Goal: Find specific page/section: Find specific page/section

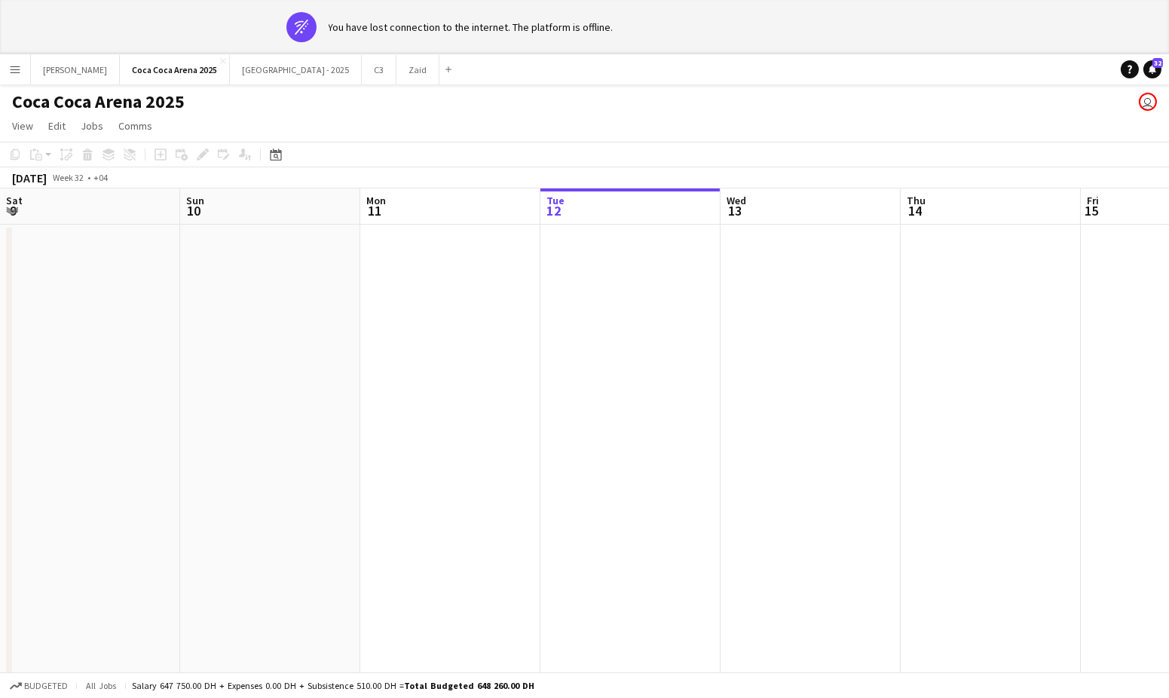
scroll to position [0, 360]
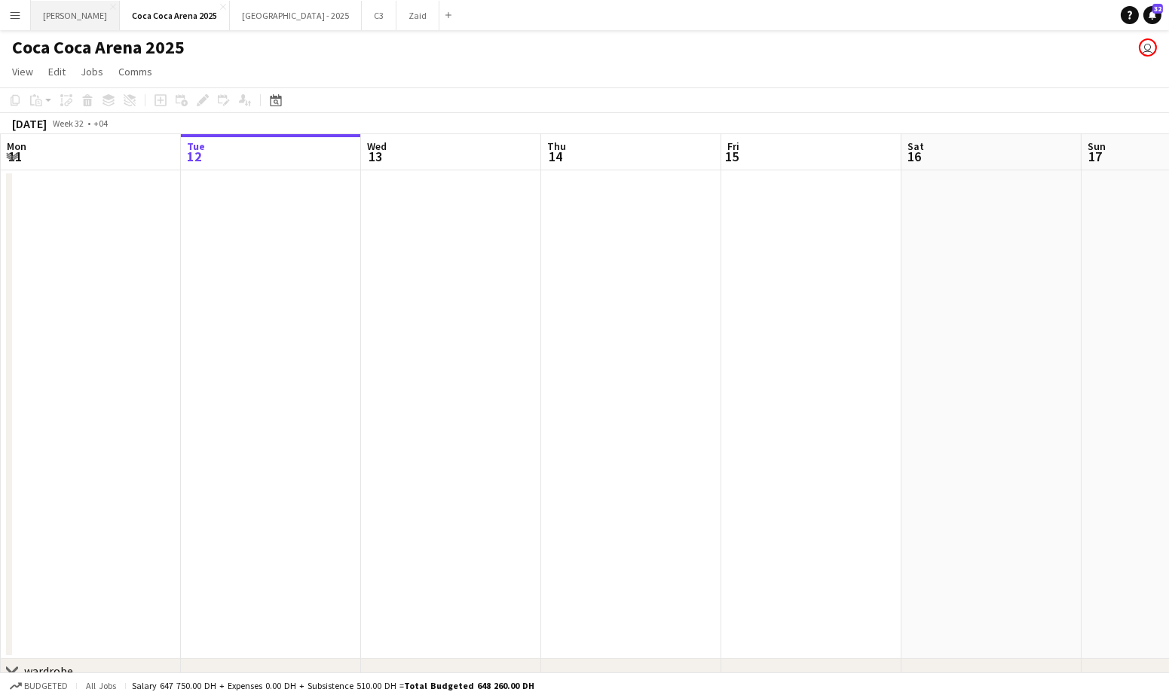
click at [61, 17] on button "[PERSON_NAME]" at bounding box center [75, 15] width 89 height 29
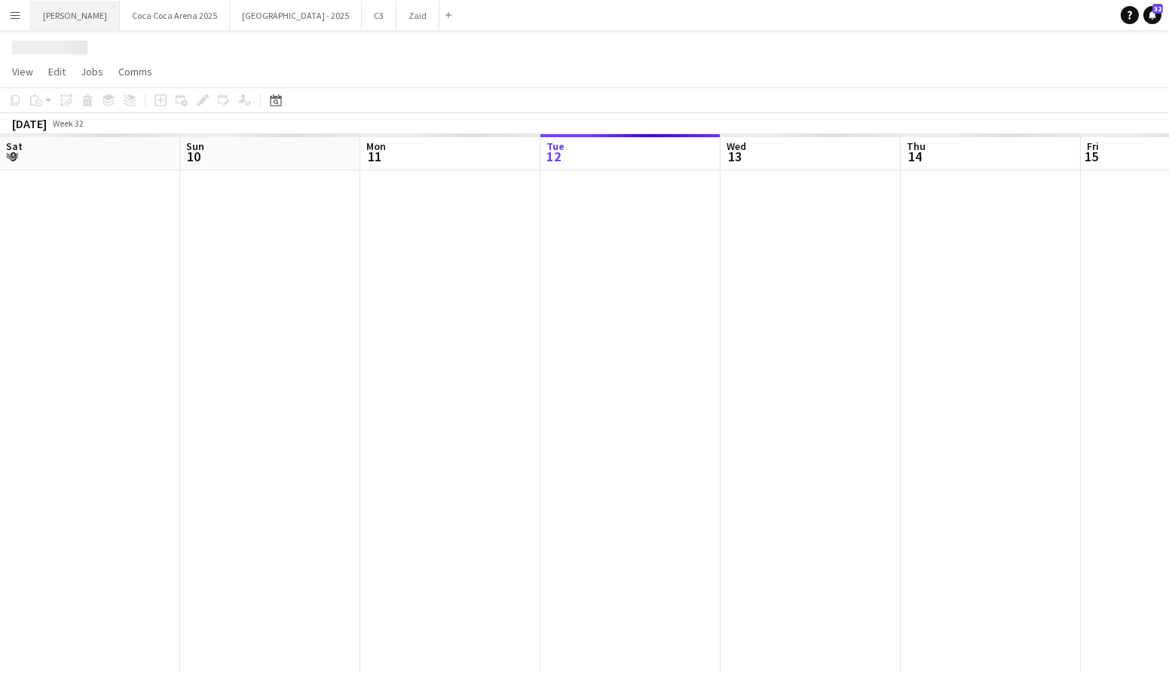
scroll to position [0, 360]
